Goal: Task Accomplishment & Management: Use online tool/utility

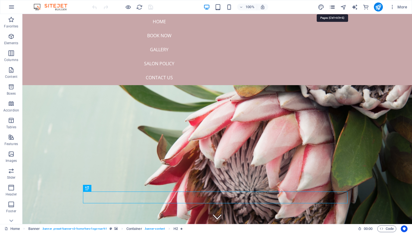
click at [334, 6] on icon "pages" at bounding box center [332, 7] width 6 height 6
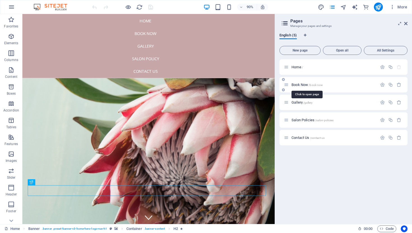
click at [305, 84] on span "Book Now /book-now" at bounding box center [307, 85] width 31 height 4
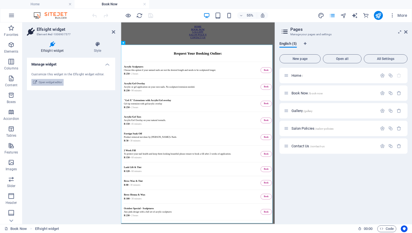
click at [39, 82] on span "Open widget editor" at bounding box center [50, 82] width 23 height 7
click at [114, 30] on icon at bounding box center [113, 32] width 3 height 4
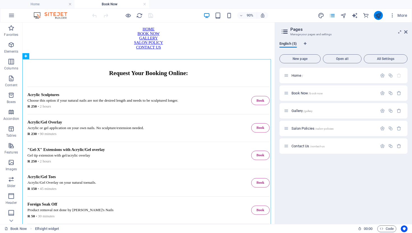
click at [375, 16] on button "publish" at bounding box center [378, 15] width 9 height 9
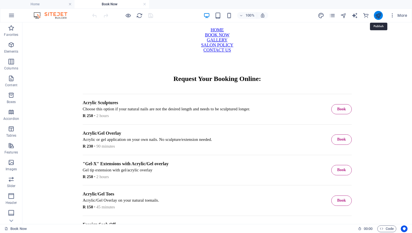
click at [376, 16] on icon "publish" at bounding box center [378, 15] width 6 height 6
click at [380, 16] on icon "publish" at bounding box center [378, 15] width 6 height 6
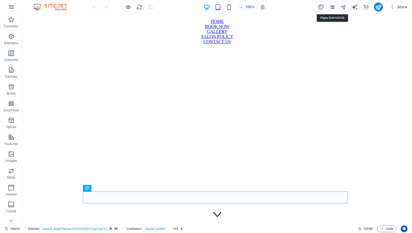
click at [330, 7] on icon "pages" at bounding box center [332, 7] width 6 height 6
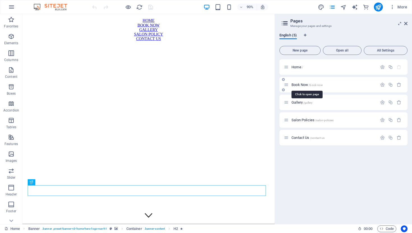
click at [306, 84] on span "Book Now /book-now" at bounding box center [307, 85] width 31 height 4
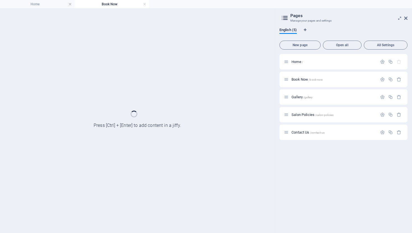
click at [227, 36] on div at bounding box center [137, 121] width 275 height 225
click at [225, 21] on div at bounding box center [137, 121] width 275 height 225
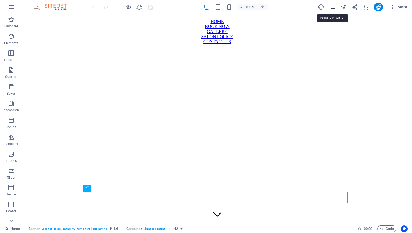
click at [334, 6] on icon "pages" at bounding box center [332, 7] width 6 height 6
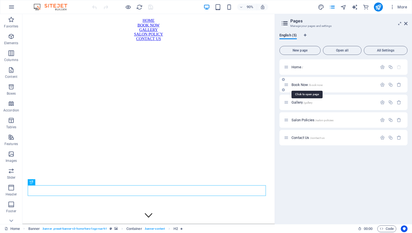
click at [297, 86] on span "Book Now /book-now" at bounding box center [307, 85] width 31 height 4
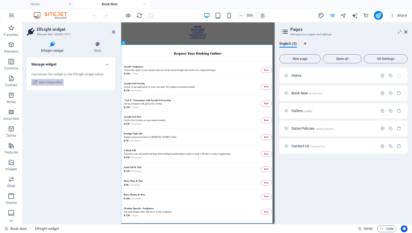
click at [49, 80] on span "Open widget editor" at bounding box center [50, 82] width 23 height 7
click at [112, 31] on icon at bounding box center [113, 32] width 3 height 4
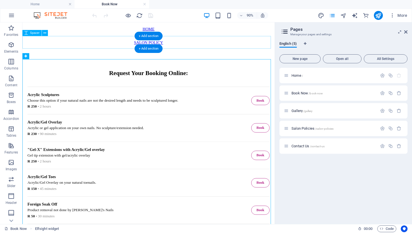
click at [119, 56] on div at bounding box center [163, 63] width 276 height 14
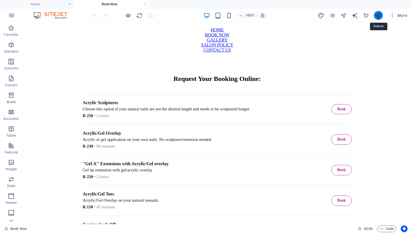
click at [379, 16] on icon "publish" at bounding box center [378, 15] width 6 height 6
